Goal: Understand process/instructions

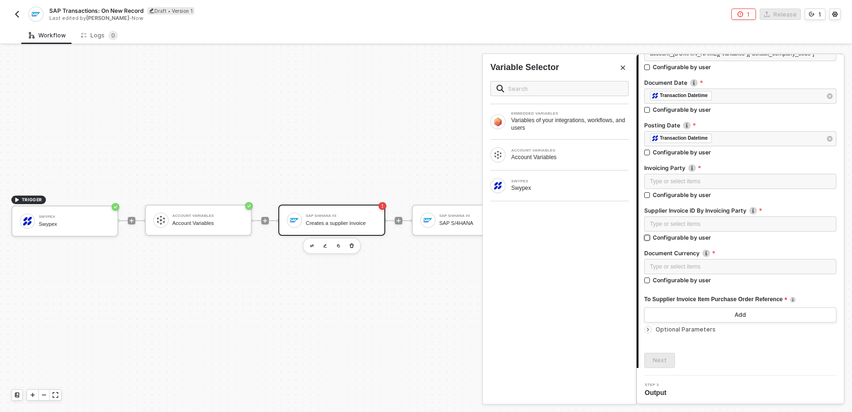
scroll to position [131, 0]
click at [682, 179] on div "Type or select items ﻿" at bounding box center [740, 181] width 181 height 9
click at [694, 181] on div "Type or select items ﻿" at bounding box center [740, 181] width 181 height 9
click at [541, 151] on div "ACCOUNT VARIABLES" at bounding box center [569, 151] width 117 height 4
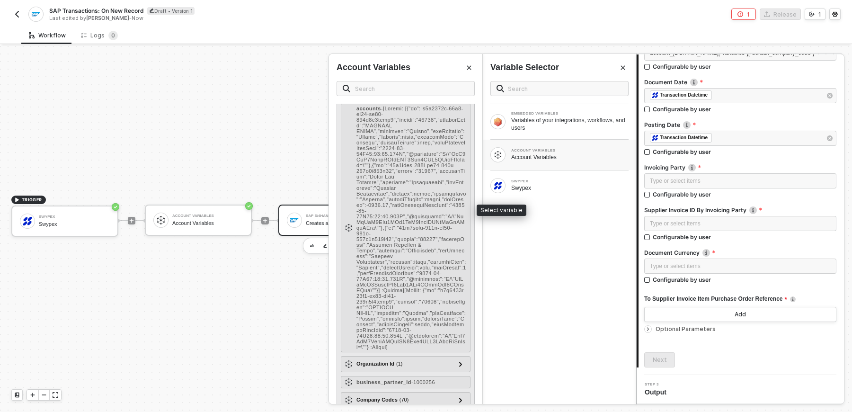
scroll to position [197, 0]
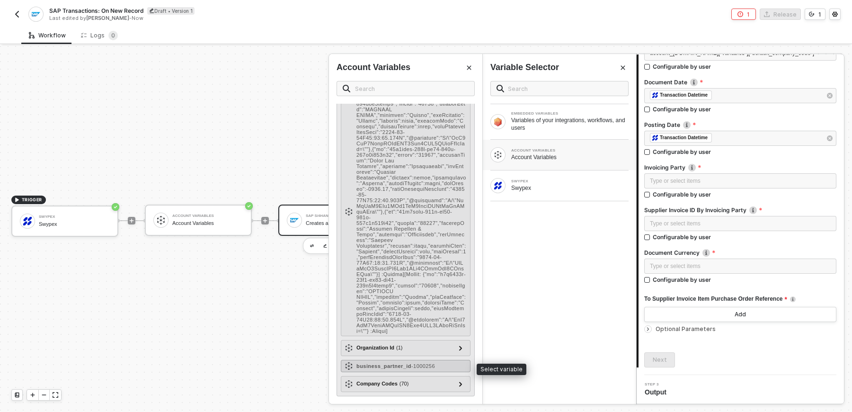
click at [424, 371] on div "business_partner_id - 1000256" at bounding box center [406, 366] width 130 height 12
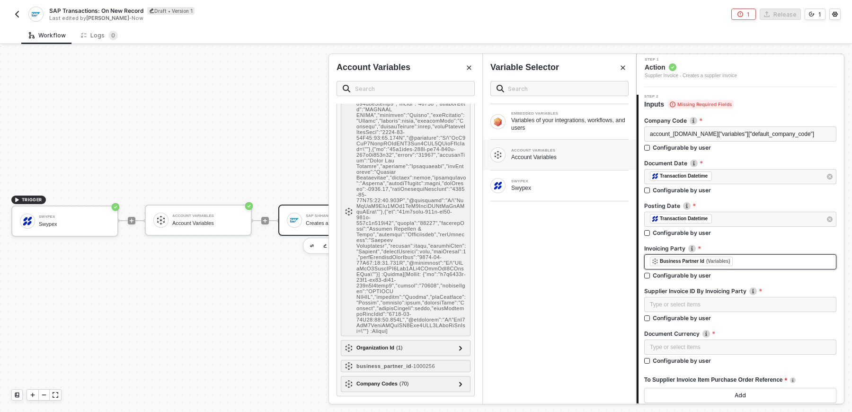
scroll to position [48, 0]
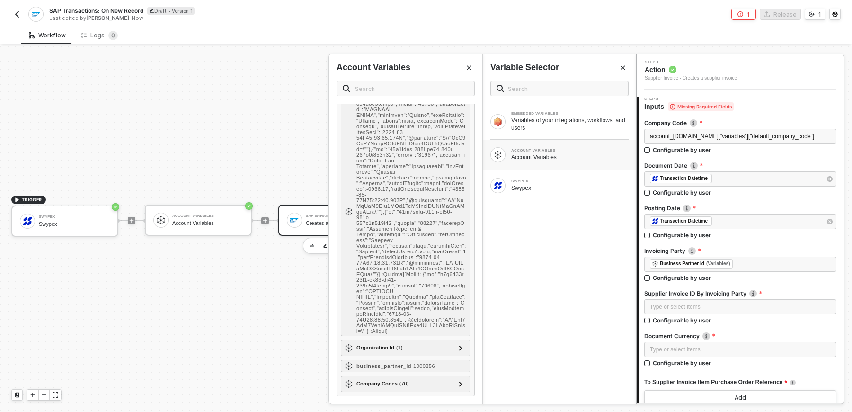
click at [557, 279] on div "EMBEDDED VARIABLES Variables of your integrations, workflows, and users ACCOUNT…" at bounding box center [559, 238] width 153 height 331
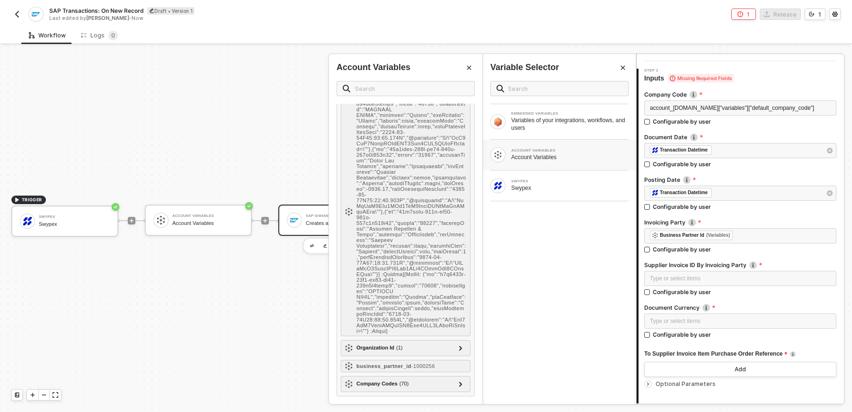
scroll to position [131, 0]
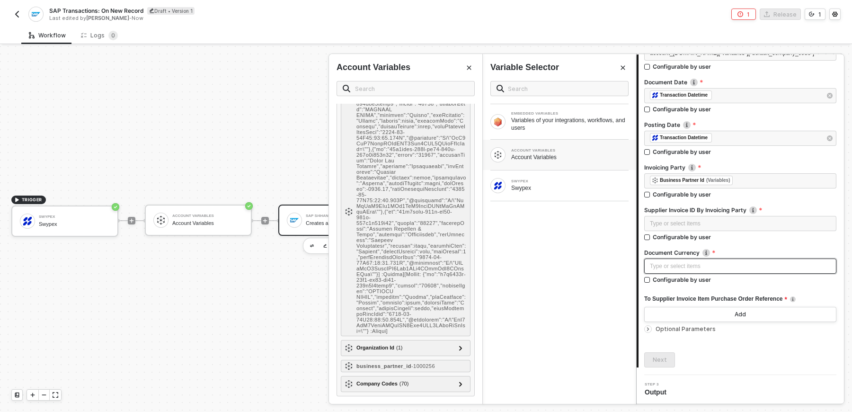
click at [721, 264] on div "Type or select items ﻿" at bounding box center [740, 266] width 181 height 9
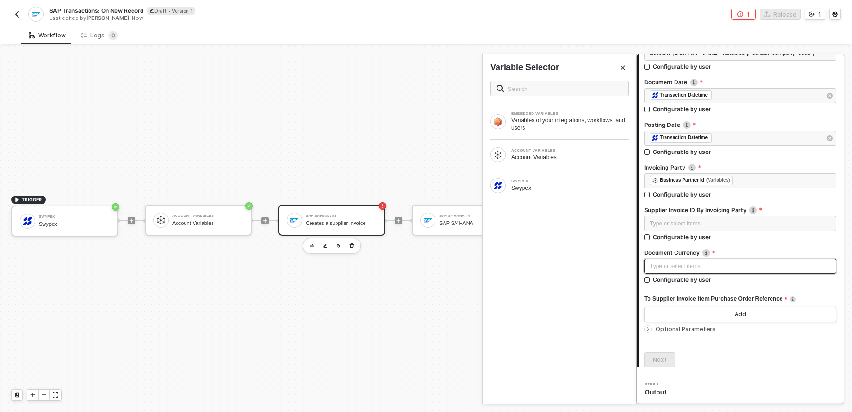
click at [696, 267] on div "Type or select items ﻿" at bounding box center [740, 266] width 181 height 9
click at [719, 219] on div "Type or select items ﻿" at bounding box center [740, 223] width 181 height 9
click at [688, 220] on div "Type or select items ﻿" at bounding box center [740, 223] width 181 height 9
click at [741, 220] on div "Type or select items ﻿" at bounding box center [740, 223] width 181 height 9
click at [568, 189] on div "Swypex" at bounding box center [569, 188] width 117 height 8
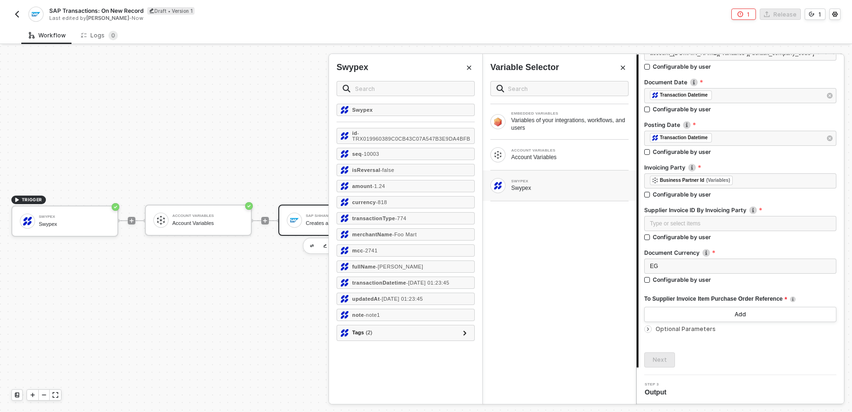
click at [619, 259] on div "EMBEDDED VARIABLES Variables of your integrations, workflows, and users ACCOUNT…" at bounding box center [559, 238] width 153 height 331
